Goal: Task Accomplishment & Management: Understand process/instructions

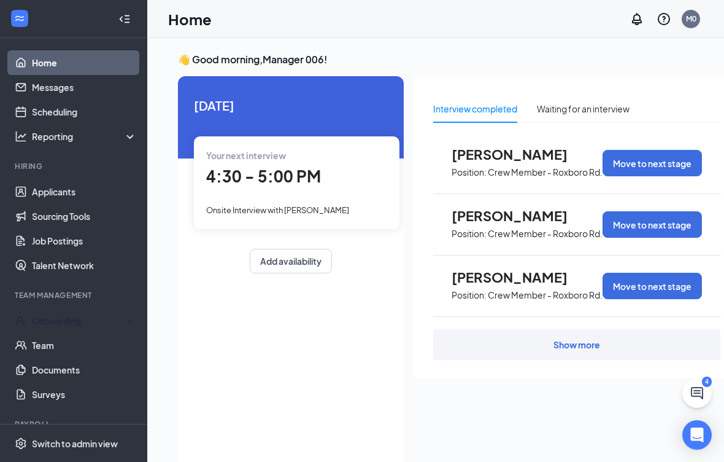
click at [134, 323] on div "Onboarding" at bounding box center [73, 320] width 147 height 25
click at [73, 349] on link "Overview" at bounding box center [84, 345] width 105 height 25
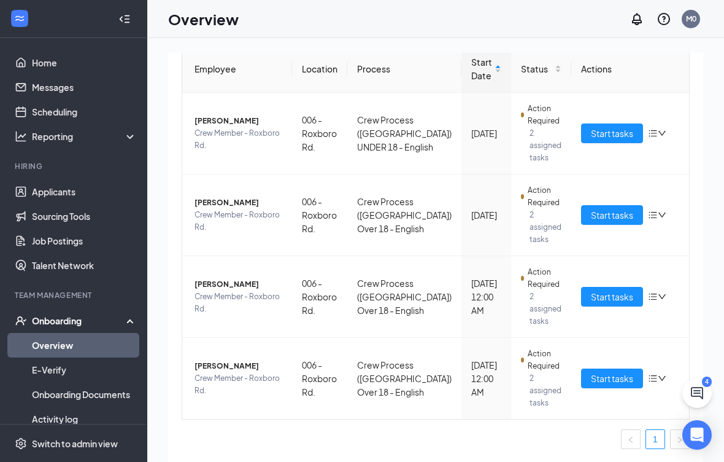
scroll to position [128, 0]
click at [614, 300] on span "Start tasks" at bounding box center [612, 297] width 42 height 14
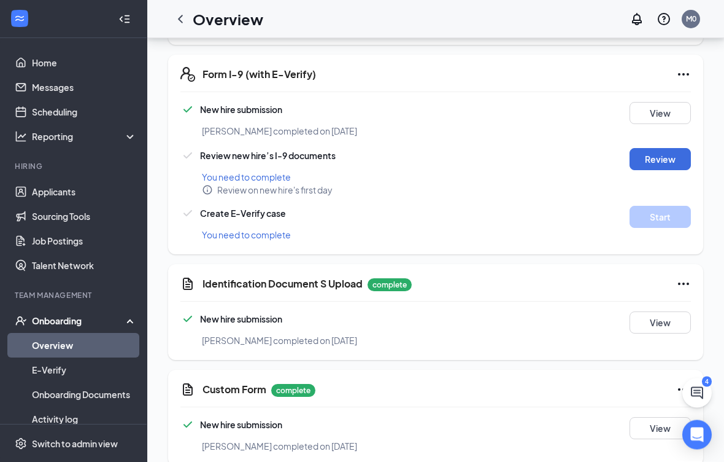
scroll to position [899, 0]
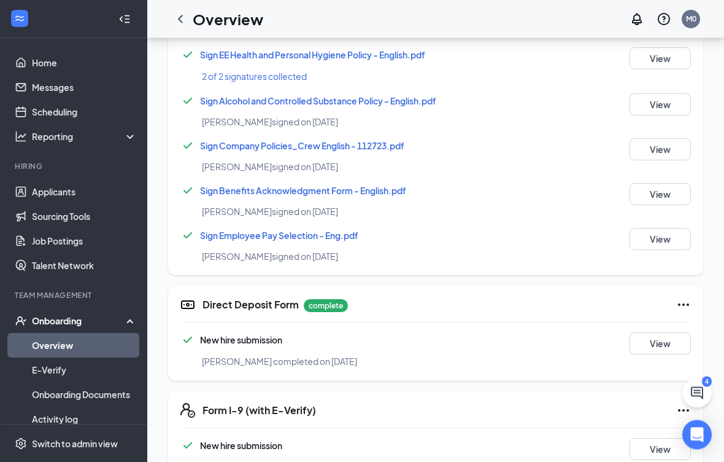
click at [662, 344] on button "View" at bounding box center [660, 344] width 61 height 22
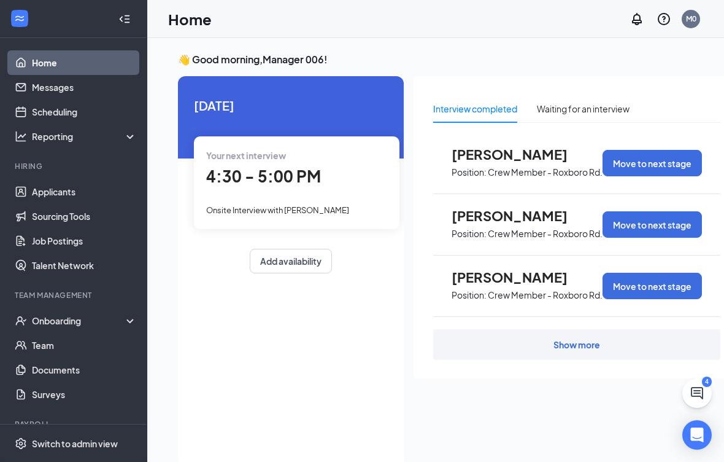
click at [131, 323] on div "Onboarding" at bounding box center [73, 320] width 147 height 25
click at [80, 346] on link "Overview" at bounding box center [84, 345] width 105 height 25
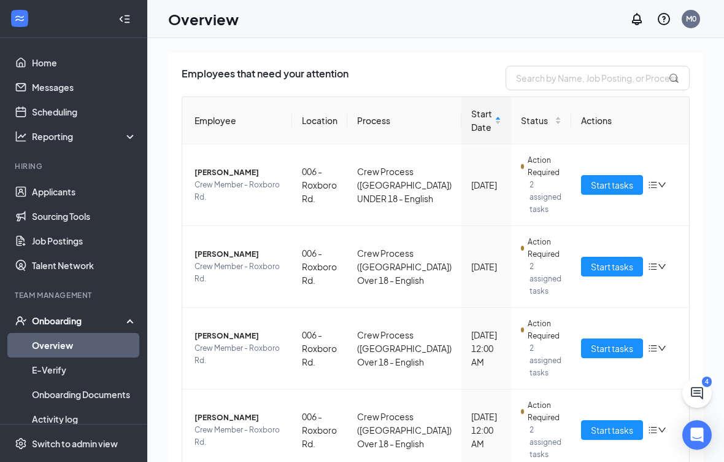
scroll to position [77, 0]
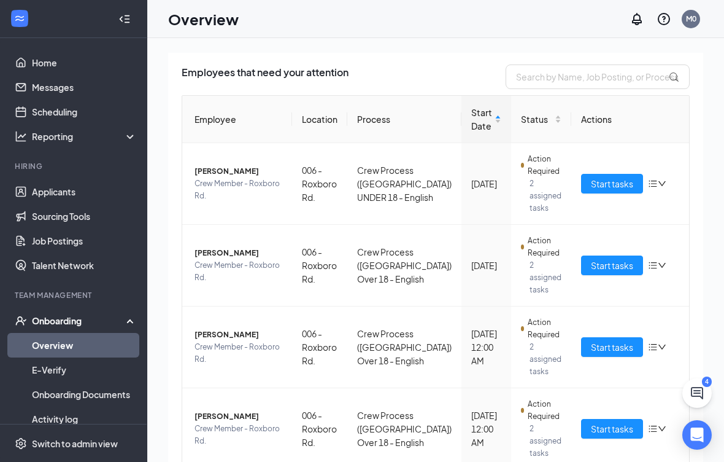
click at [615, 354] on button "Start tasks" at bounding box center [612, 347] width 62 height 20
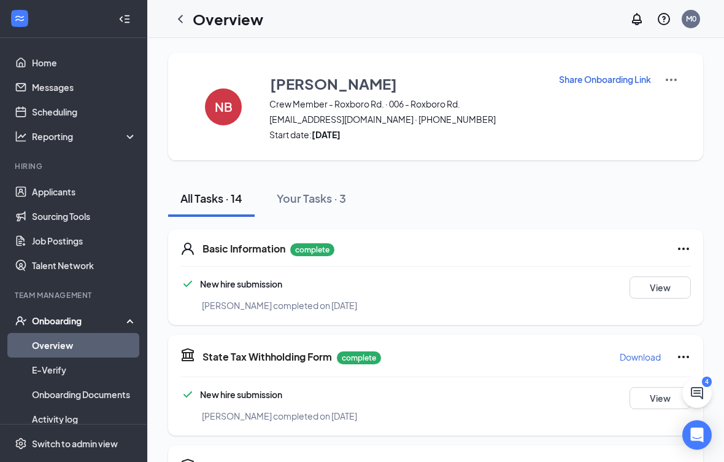
click at [657, 290] on button "View" at bounding box center [660, 287] width 61 height 22
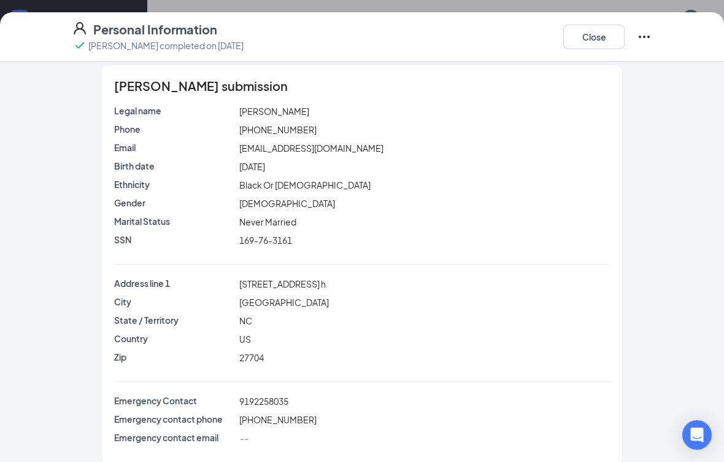
scroll to position [124, 0]
click at [587, 46] on button "Close" at bounding box center [593, 37] width 61 height 25
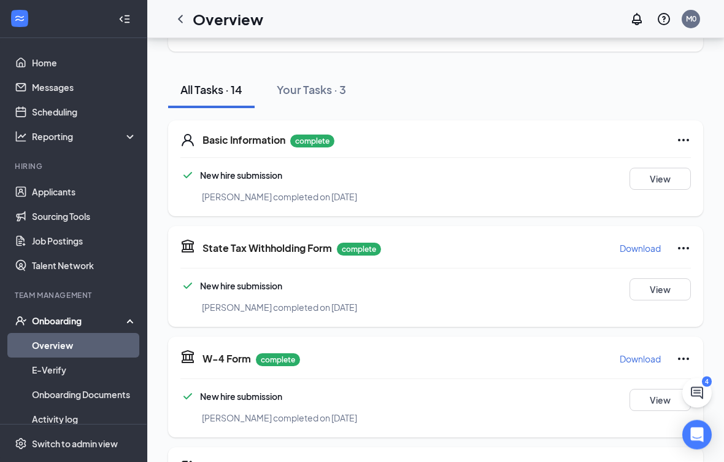
scroll to position [109, 0]
click at [659, 293] on button "View" at bounding box center [660, 289] width 61 height 22
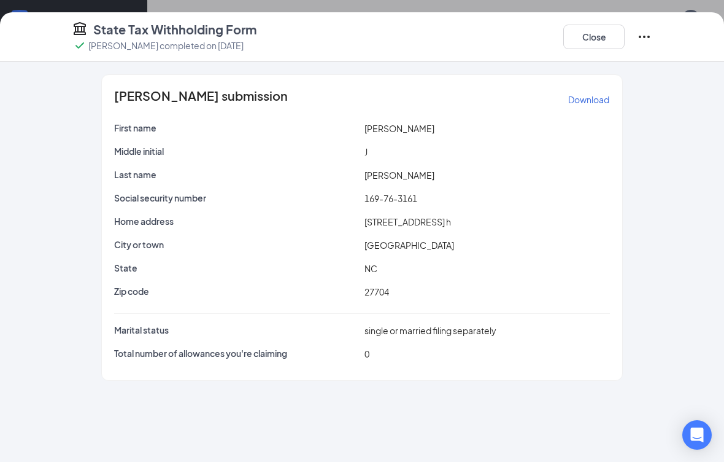
click at [390, 388] on div "Nigel J Barnes's submission Download First name Nigel Middle initial J Last nam…" at bounding box center [362, 262] width 724 height 400
click at [589, 39] on button "Close" at bounding box center [593, 37] width 61 height 25
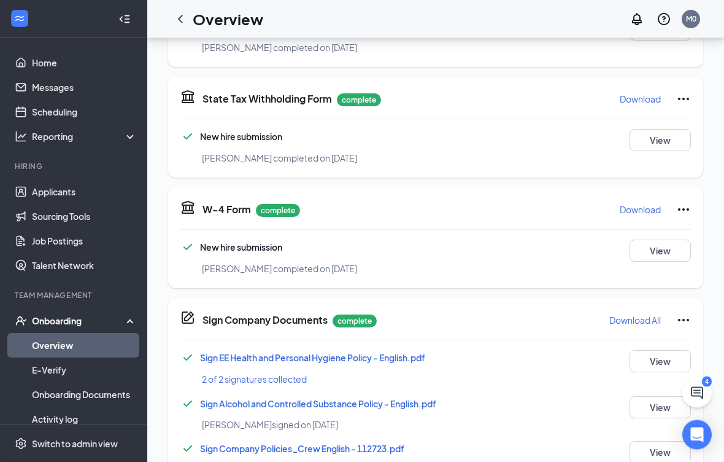
scroll to position [258, 0]
click at [666, 252] on button "View" at bounding box center [660, 250] width 61 height 22
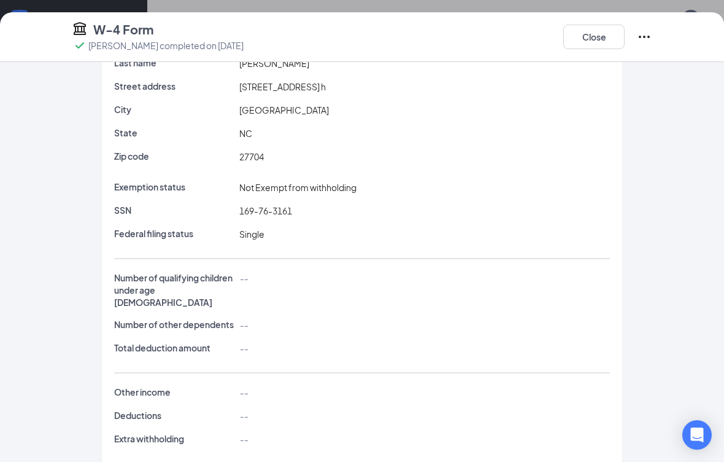
click at [517, 335] on div "Number of other dependents --" at bounding box center [362, 327] width 496 height 18
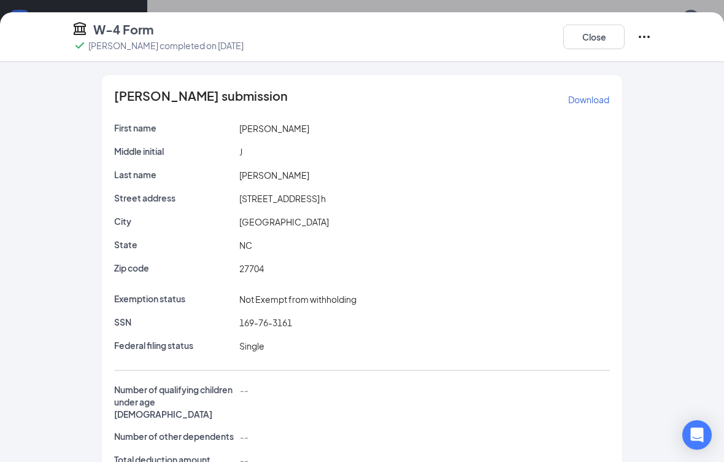
scroll to position [0, 0]
click at [592, 41] on button "Close" at bounding box center [593, 37] width 61 height 25
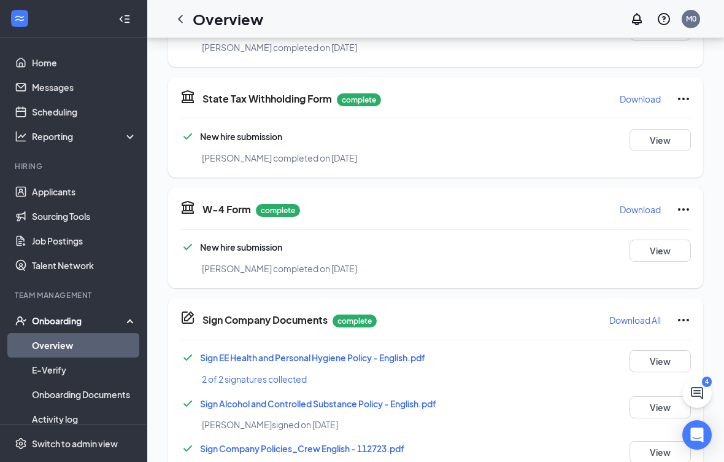
click at [659, 136] on button "View" at bounding box center [660, 140] width 61 height 22
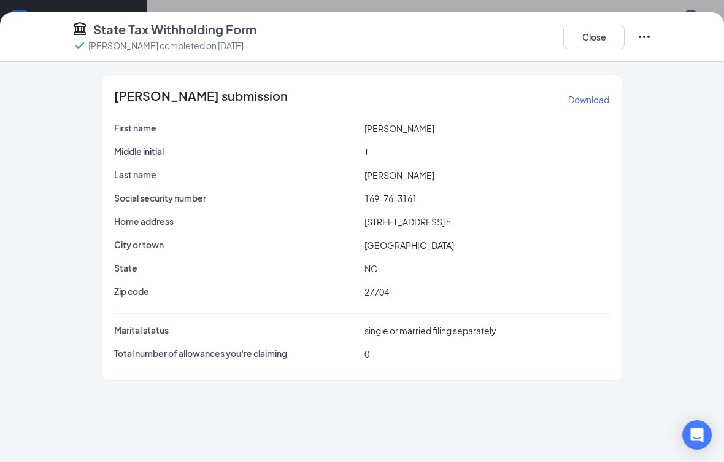
click at [597, 39] on button "Close" at bounding box center [593, 37] width 61 height 25
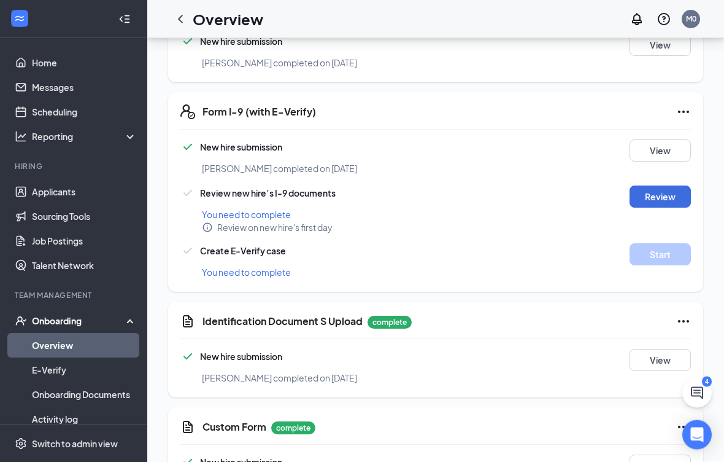
scroll to position [899, 0]
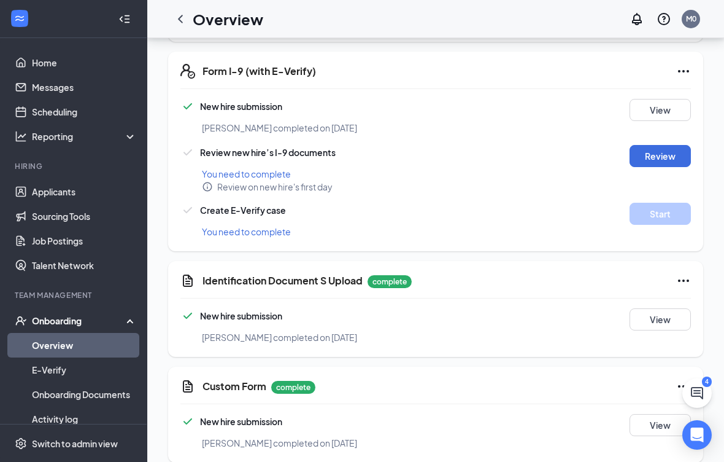
click at [667, 319] on button "View" at bounding box center [660, 319] width 61 height 22
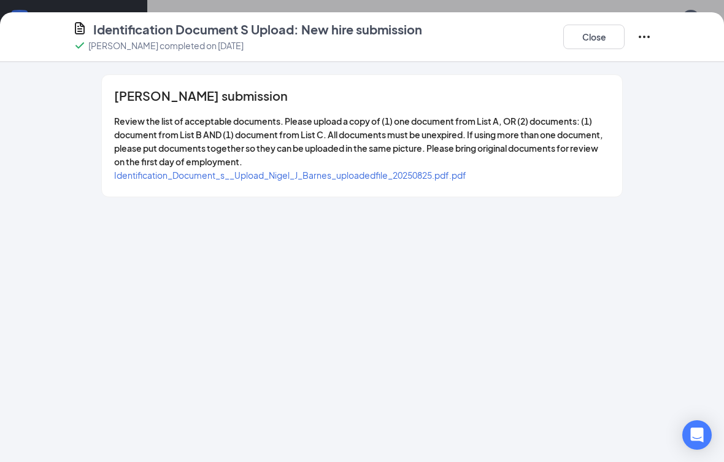
click at [388, 170] on span "Identification_Document_s__Upload_Nigel_J_Barnes_uploadedfile_20250825.pdf.pdf" at bounding box center [290, 174] width 352 height 11
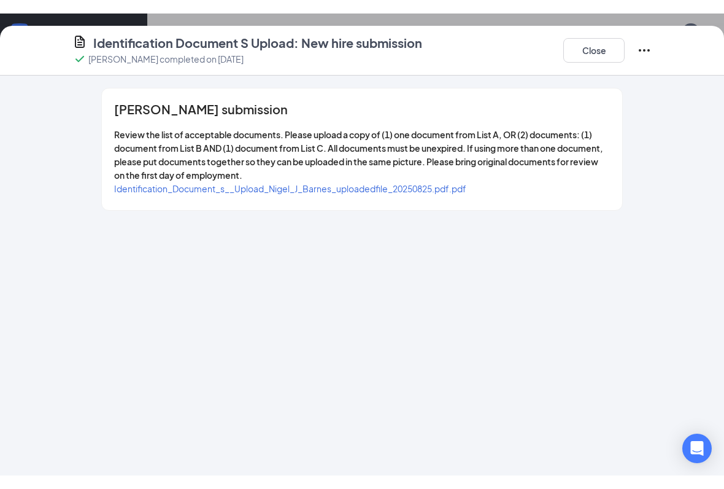
scroll to position [888, 0]
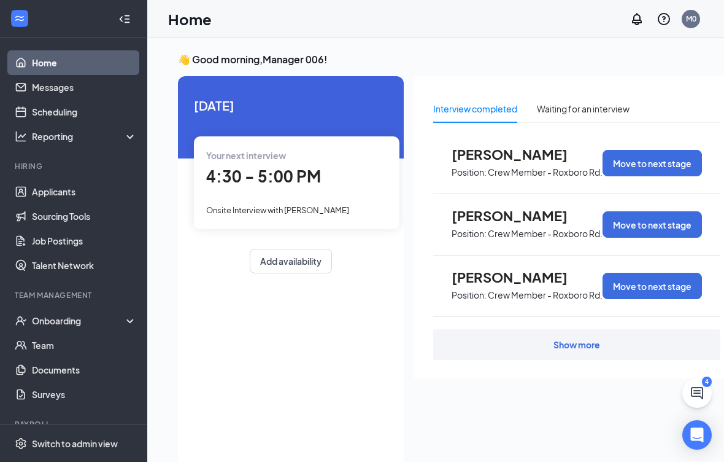
click at [137, 317] on div "Onboarding" at bounding box center [73, 320] width 147 height 25
click at [91, 349] on link "Overview" at bounding box center [84, 345] width 105 height 25
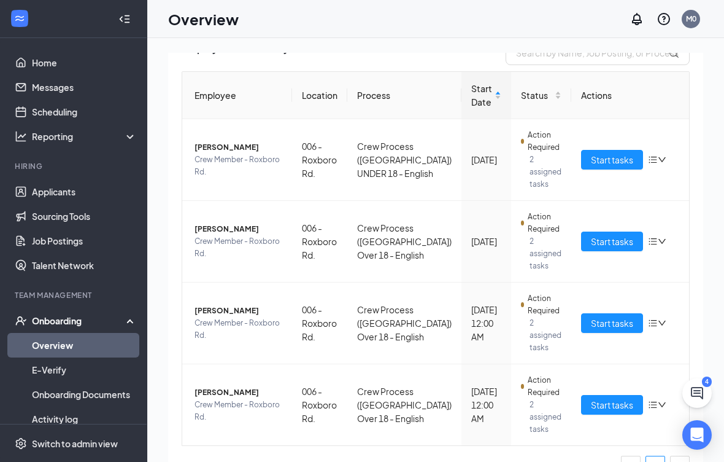
scroll to position [101, 0]
click at [615, 412] on button "Start tasks" at bounding box center [612, 405] width 62 height 20
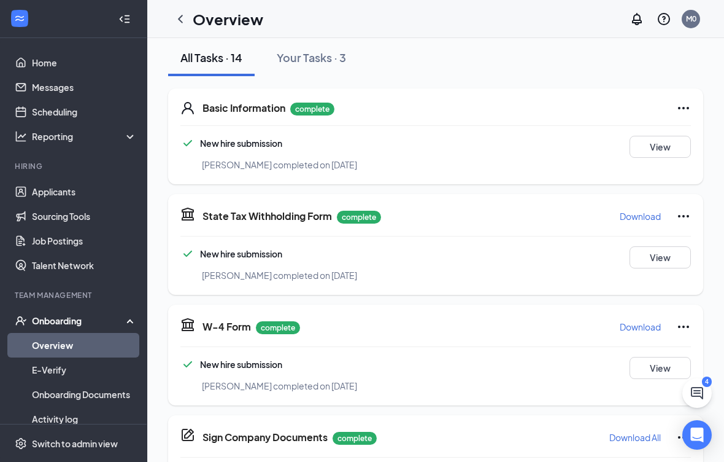
scroll to position [137, 0]
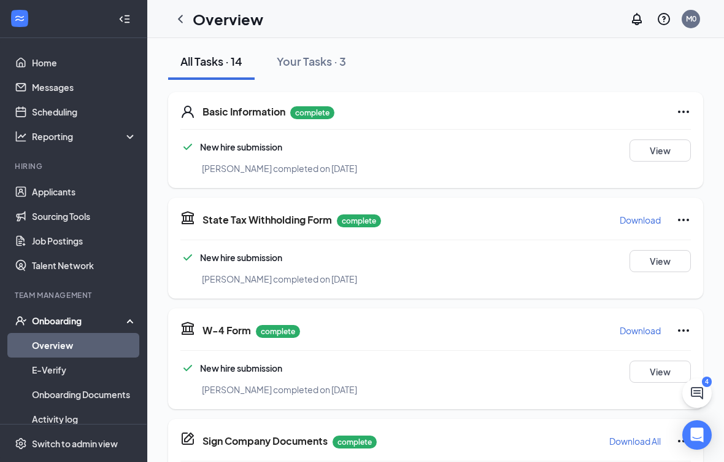
click at [667, 160] on button "View" at bounding box center [660, 150] width 61 height 22
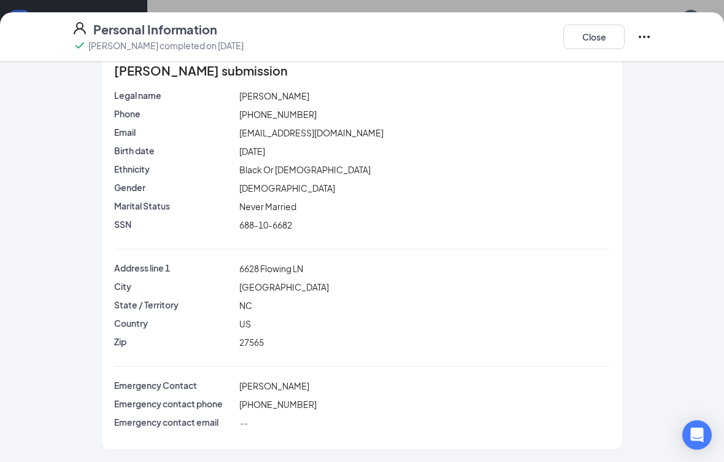
scroll to position [25, 0]
click at [597, 43] on button "Close" at bounding box center [593, 37] width 61 height 25
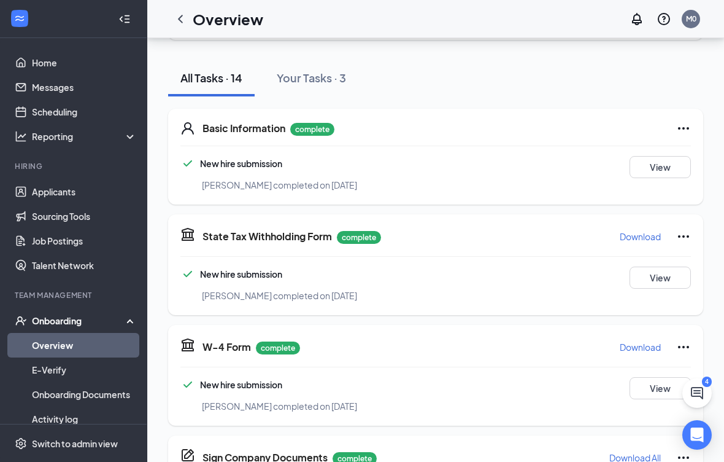
scroll to position [69, 0]
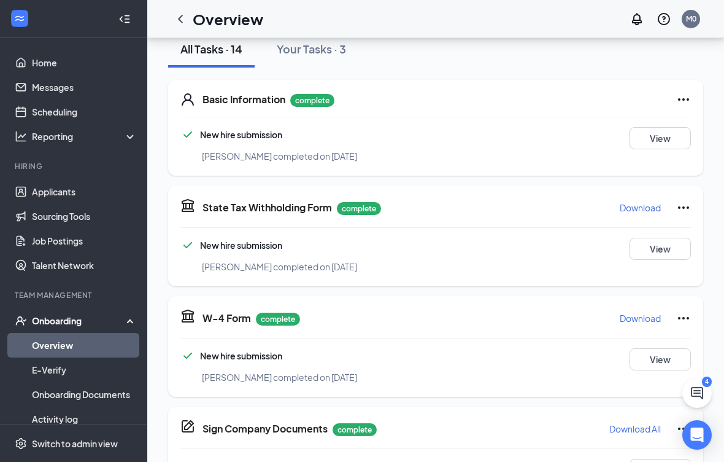
click at [660, 248] on button "View" at bounding box center [660, 249] width 61 height 22
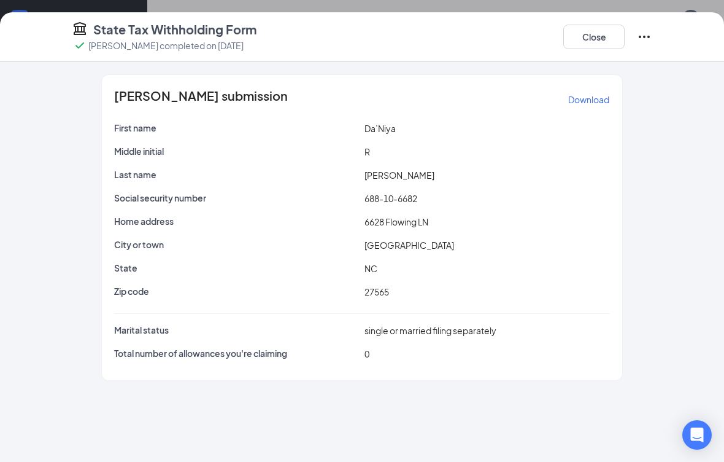
click at [608, 36] on button "Close" at bounding box center [593, 37] width 61 height 25
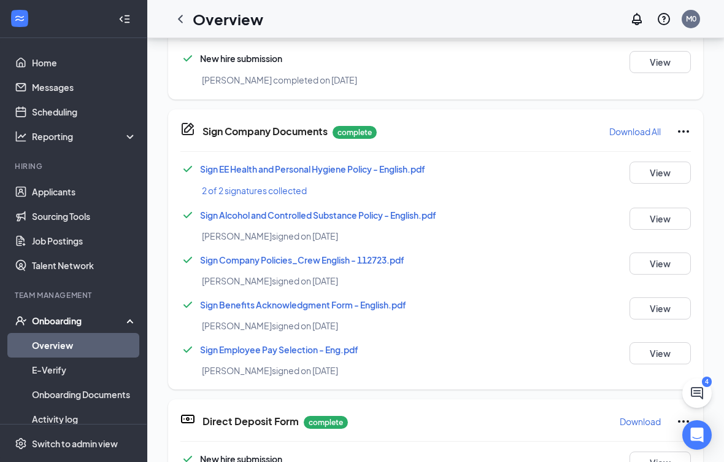
scroll to position [299, 0]
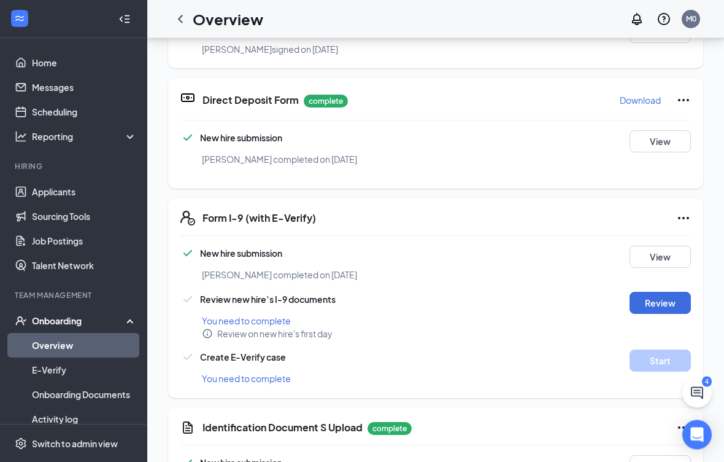
click at [656, 147] on button "View" at bounding box center [660, 142] width 61 height 22
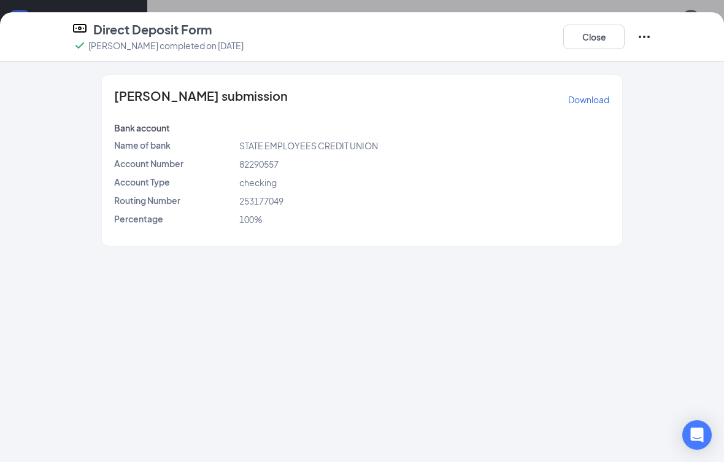
click at [594, 34] on button "Close" at bounding box center [593, 37] width 61 height 25
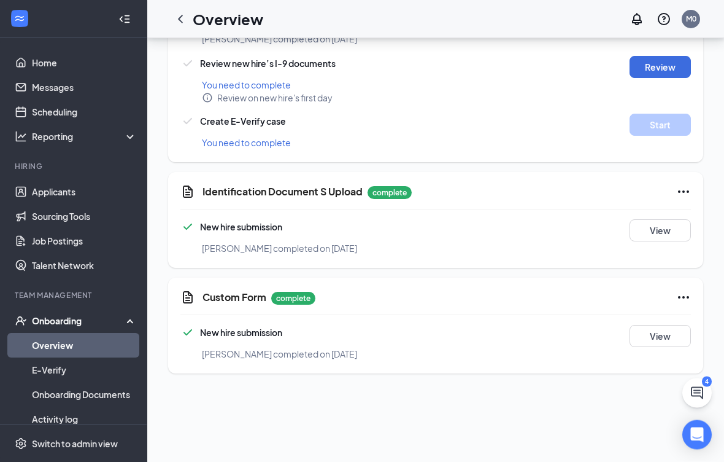
scroll to position [705, 0]
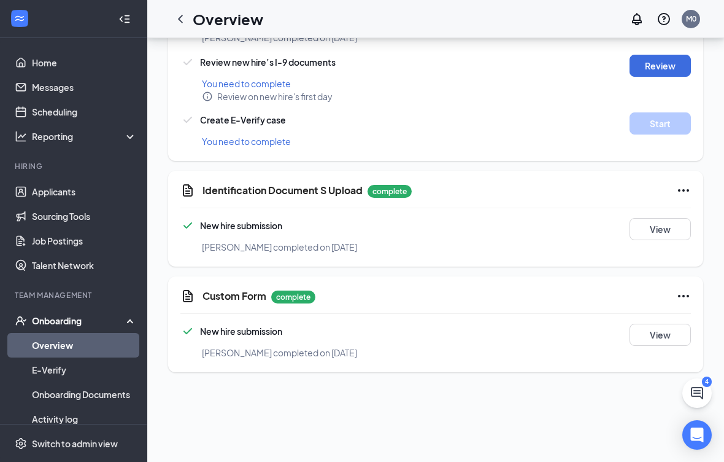
click at [667, 233] on button "View" at bounding box center [660, 229] width 61 height 22
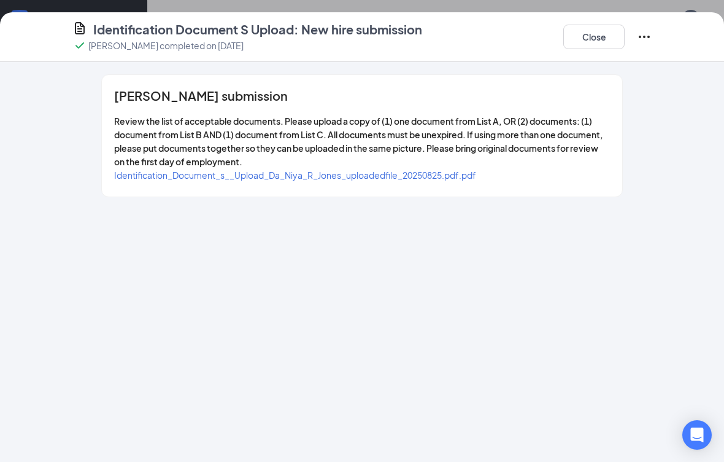
click at [422, 169] on span "Identification_Document_s__Upload_Da_Niya_R_Jones_uploadedfile_20250825.pdf.pdf" at bounding box center [295, 174] width 362 height 11
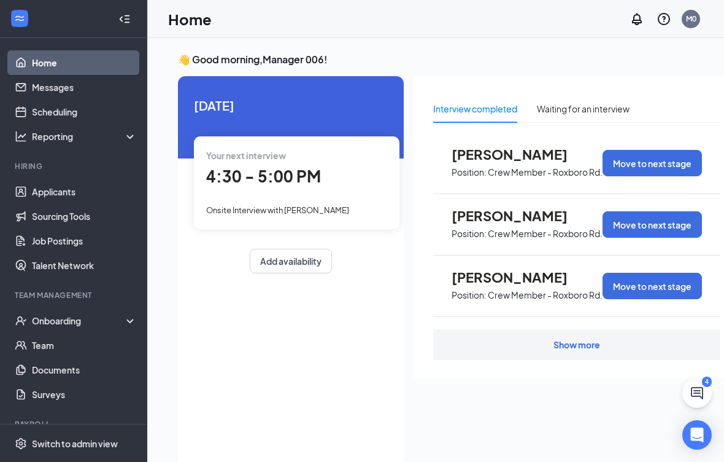
click at [139, 314] on div "Onboarding" at bounding box center [73, 320] width 147 height 25
click at [70, 347] on link "Overview" at bounding box center [84, 345] width 105 height 25
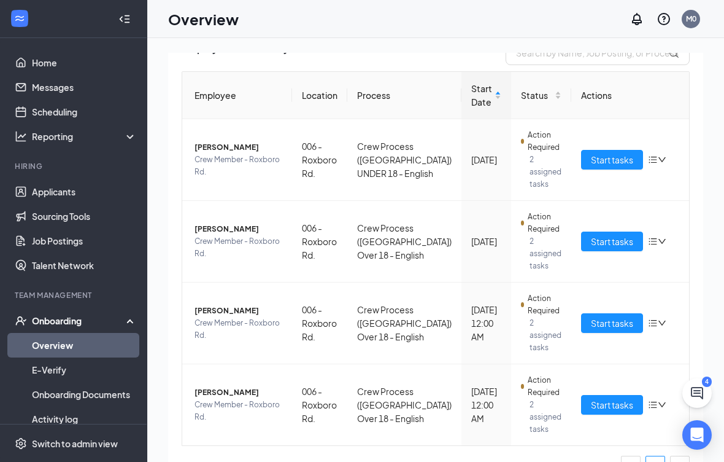
scroll to position [101, 0]
click at [613, 406] on span "Start tasks" at bounding box center [612, 405] width 42 height 14
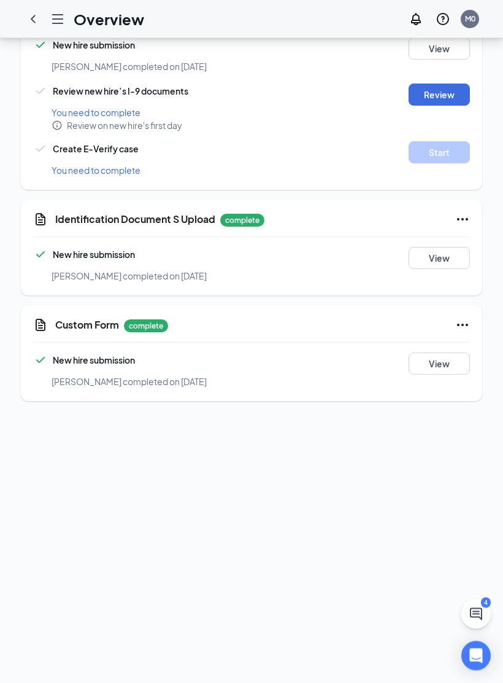
scroll to position [693, 0]
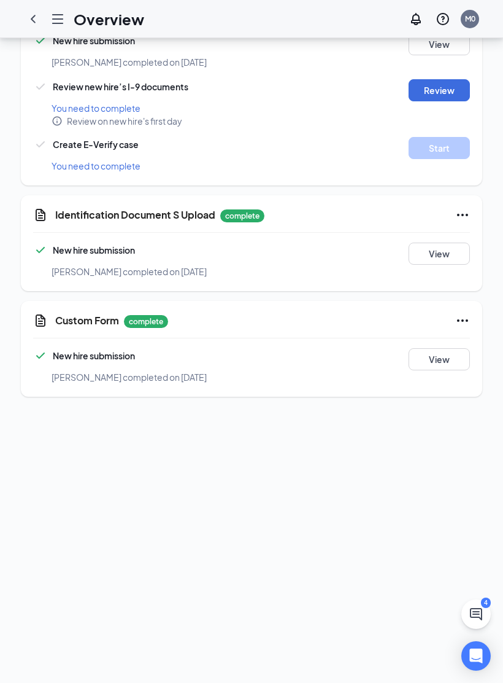
click at [446, 348] on button "View" at bounding box center [439, 359] width 61 height 22
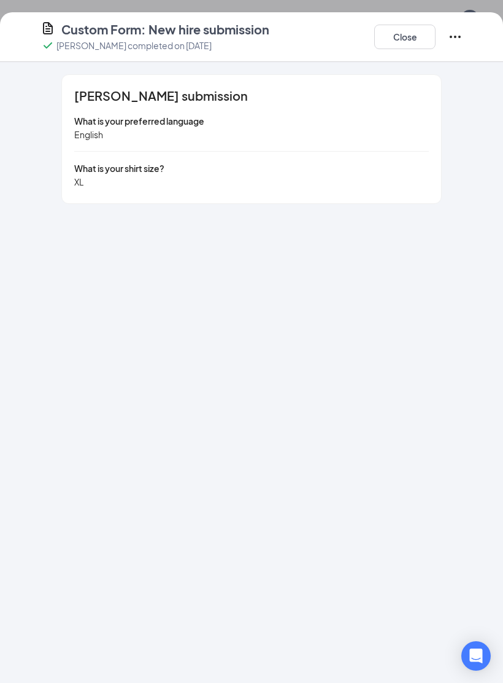
click at [403, 47] on button "Close" at bounding box center [404, 37] width 61 height 25
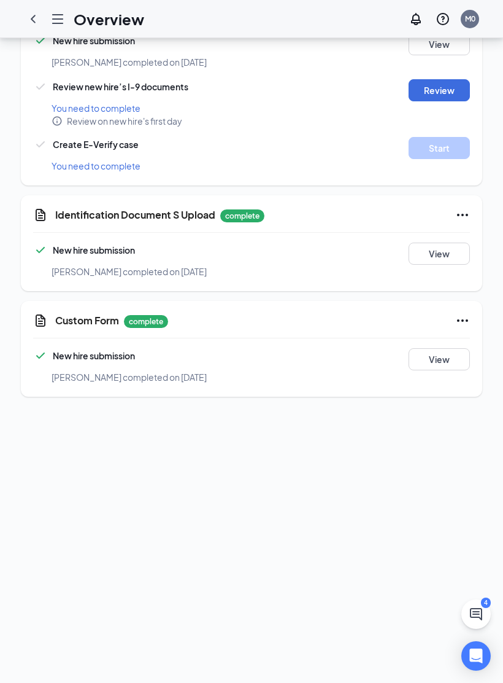
scroll to position [179, 0]
